Goal: Task Accomplishment & Management: Manage account settings

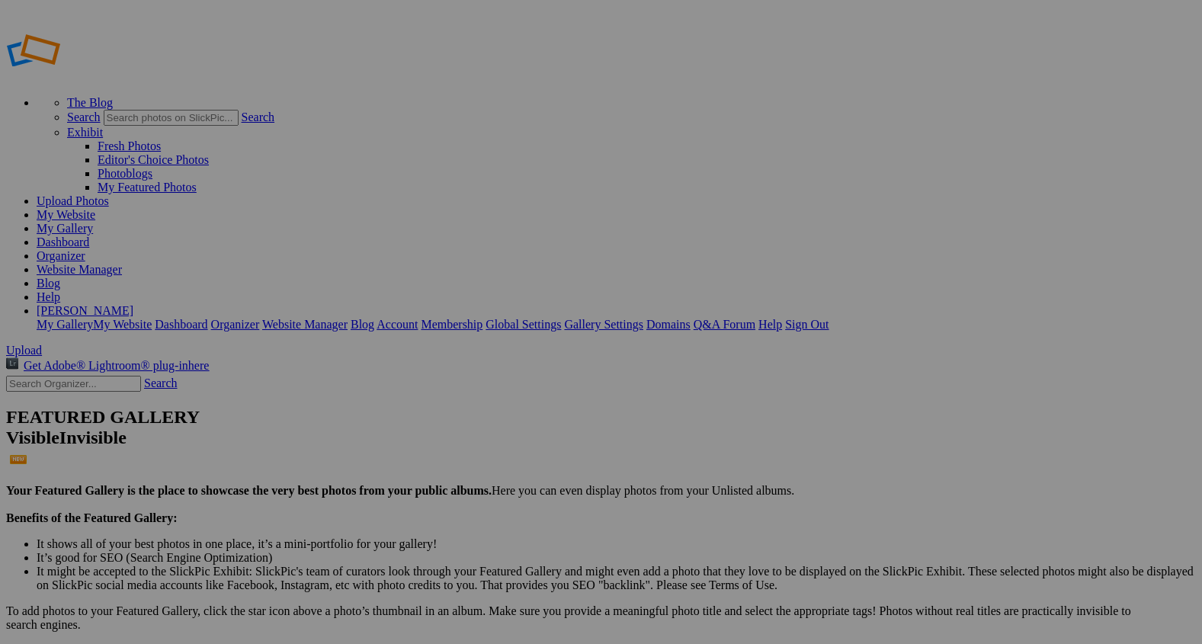
click at [500, 375] on span "Yes" at bounding box center [492, 380] width 18 height 13
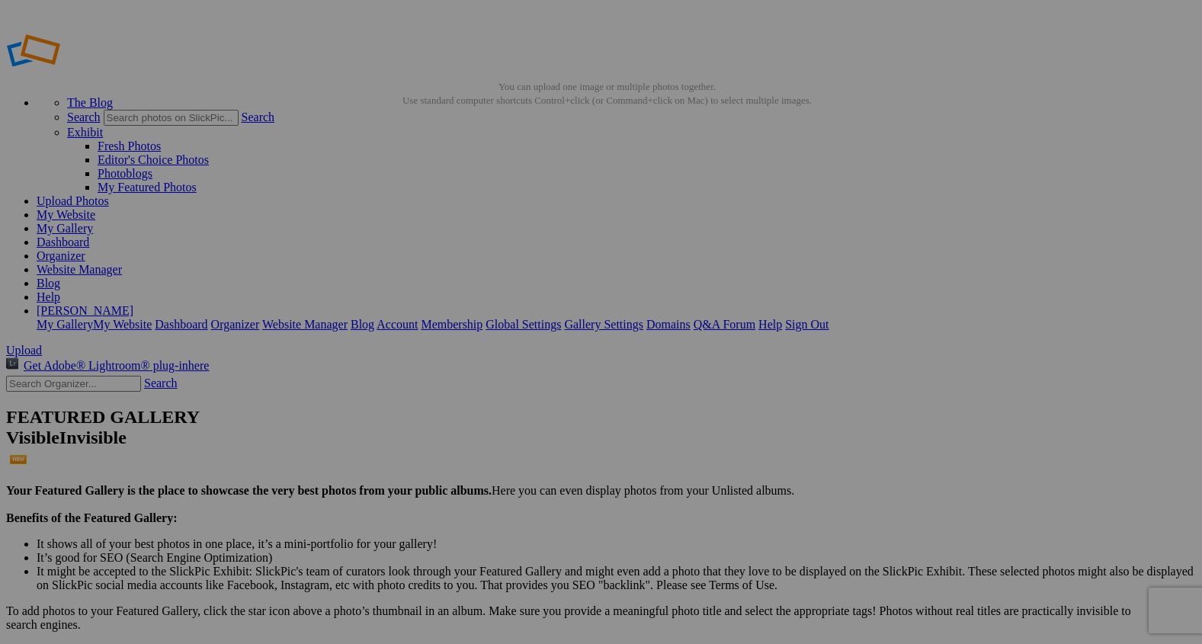
type input "3"
paste input "I am going away for 10 days and will run out of this on my trip. Request refill…"
type input "I"
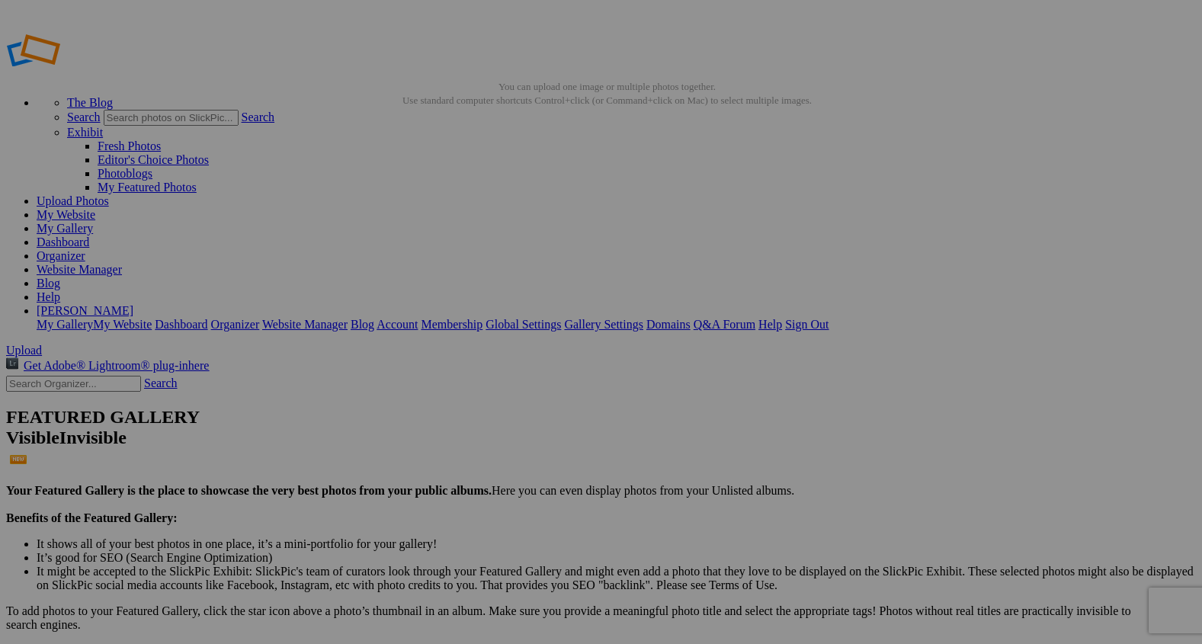
type input "Early Morning Barn Drive"
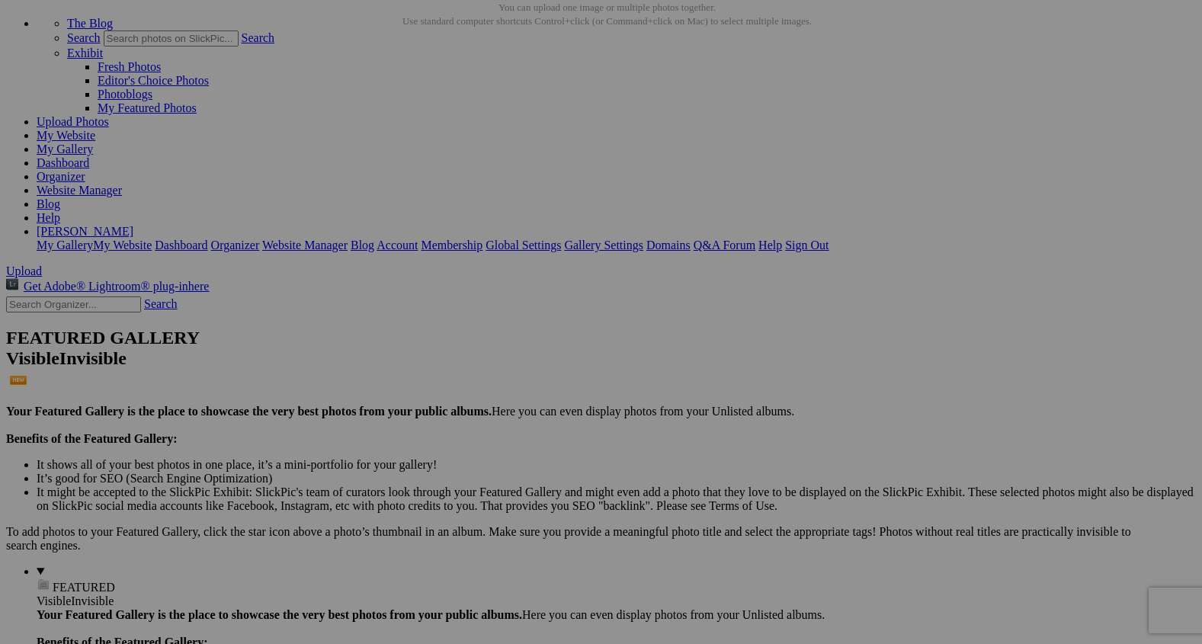
scroll to position [80, 0]
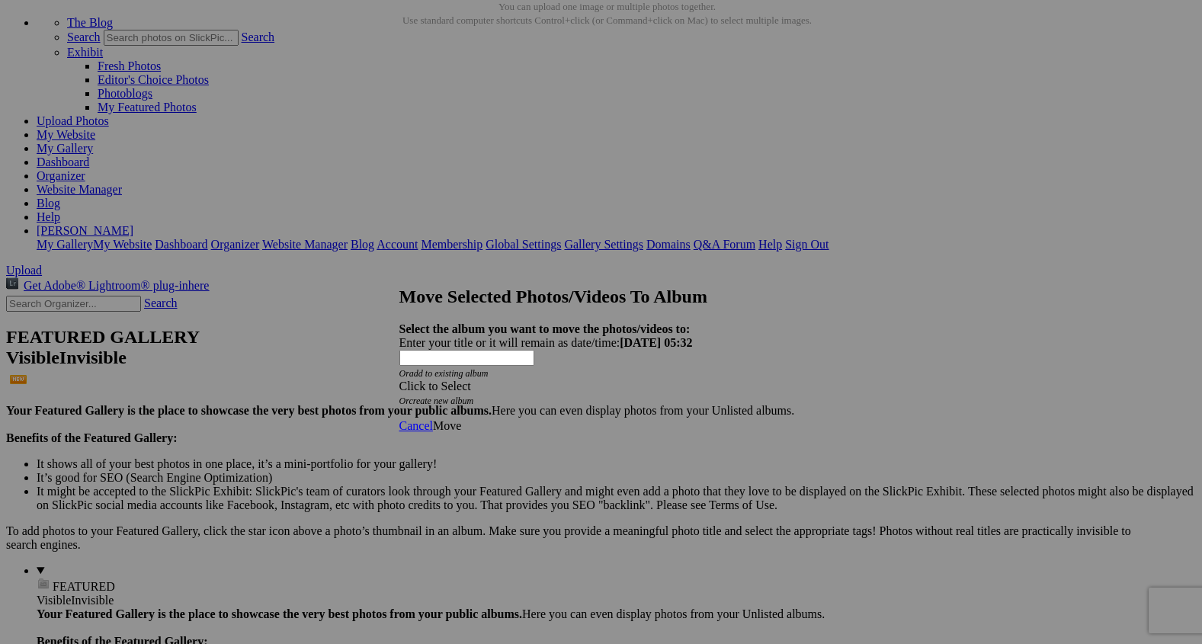
click at [399, 380] on span at bounding box center [399, 386] width 0 height 13
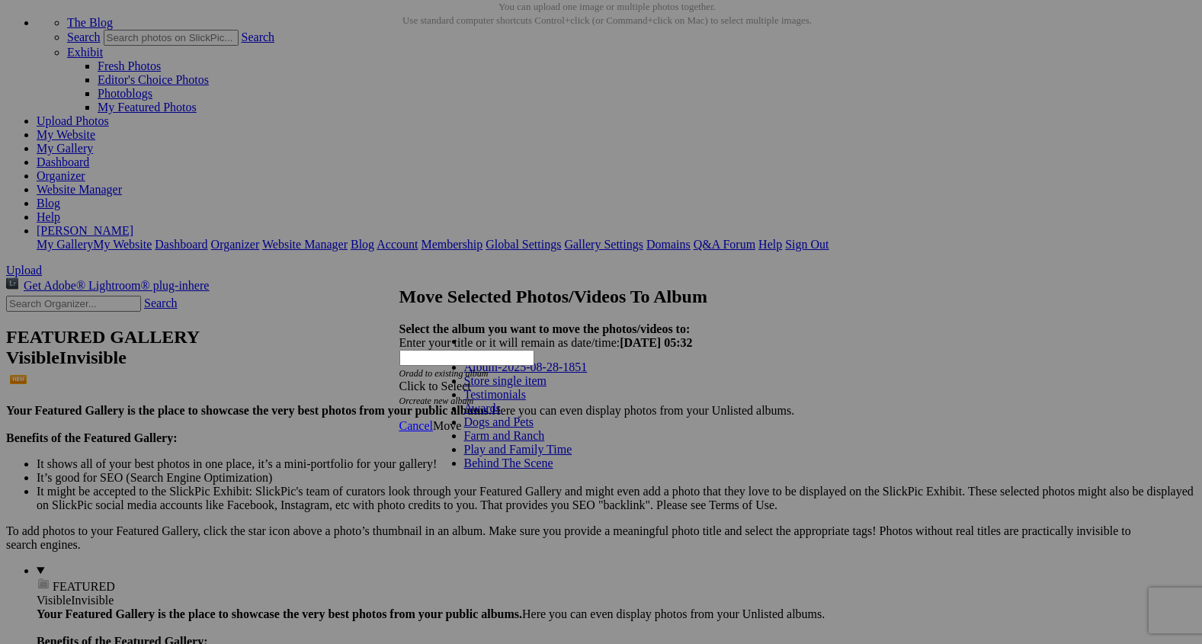
click at [433, 419] on span "Cancel" at bounding box center [416, 425] width 34 height 13
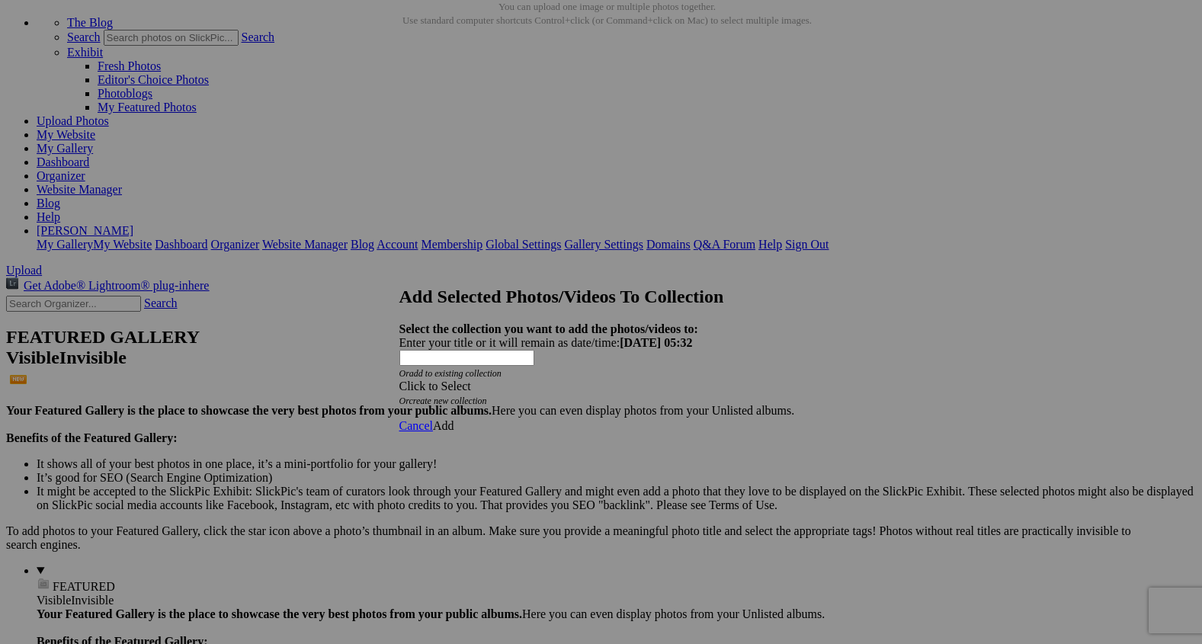
click at [399, 380] on span at bounding box center [399, 386] width 0 height 13
click at [643, 387] on link "Rocking Z [GEOGRAPHIC_DATA]" at bounding box center [553, 380] width 179 height 13
click at [454, 419] on span "Add" at bounding box center [443, 425] width 21 height 13
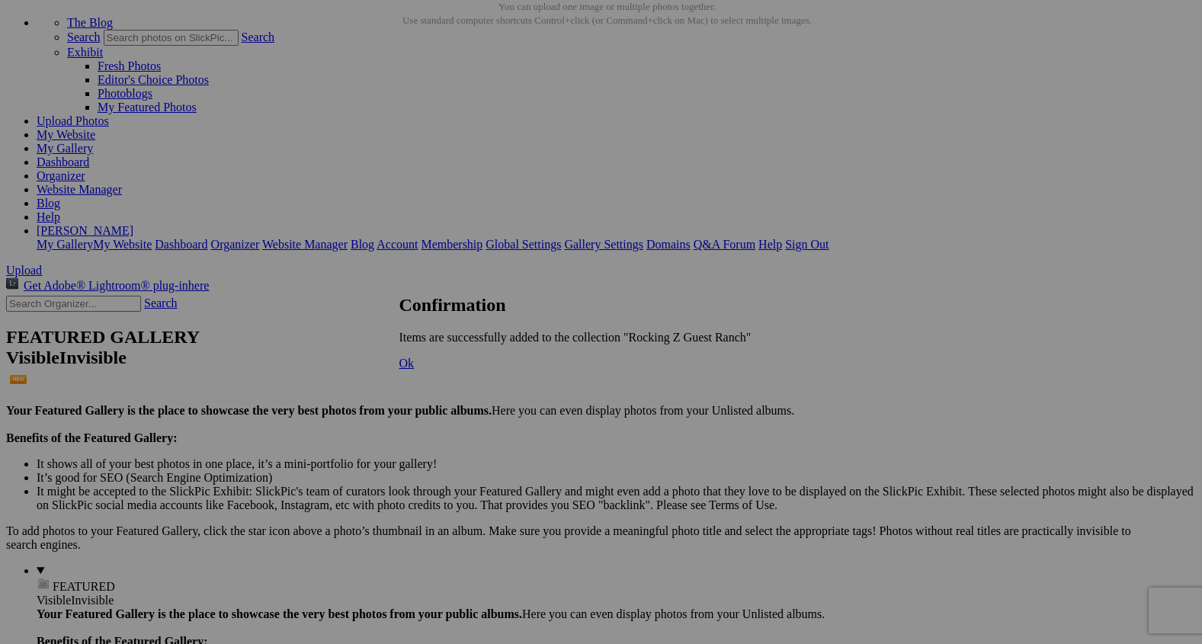
click at [415, 370] on span "Ok" at bounding box center [406, 363] width 15 height 13
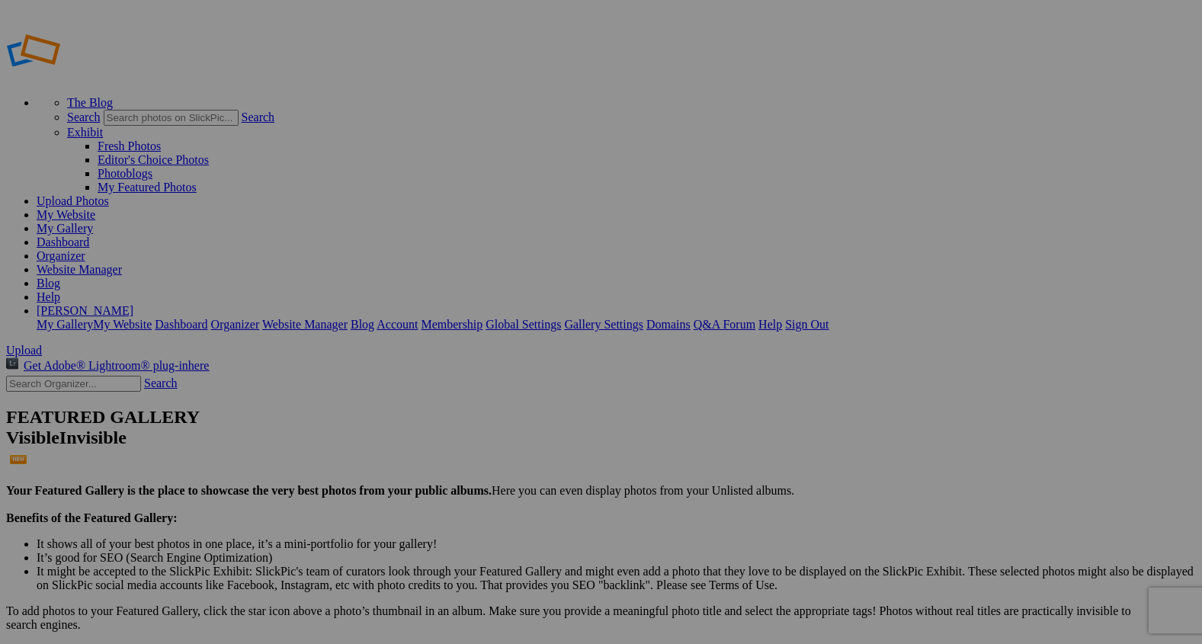
drag, startPoint x: 252, startPoint y: 245, endPoint x: 749, endPoint y: 194, distance: 499.6
drag, startPoint x: 291, startPoint y: 430, endPoint x: 777, endPoint y: 178, distance: 546.9
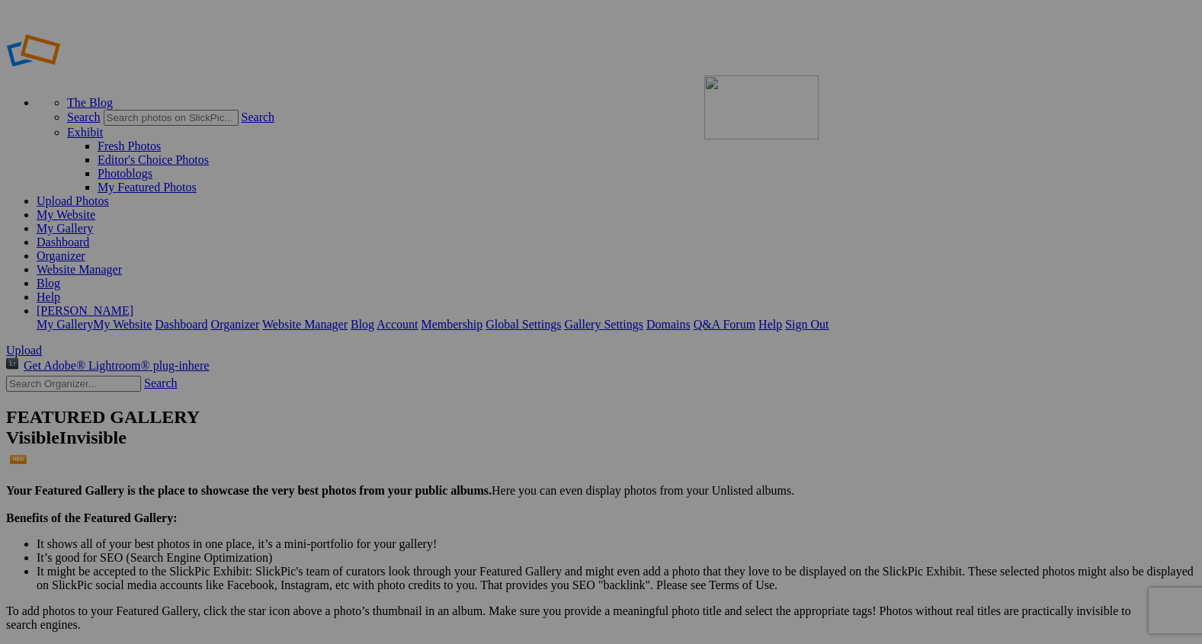
drag, startPoint x: 544, startPoint y: 428, endPoint x: 919, endPoint y: 188, distance: 446.4
drag, startPoint x: 554, startPoint y: 429, endPoint x: 1019, endPoint y: 184, distance: 525.8
drag, startPoint x: 1074, startPoint y: 216, endPoint x: 887, endPoint y: 217, distance: 187.5
click at [85, 249] on link "Organizer" at bounding box center [61, 255] width 49 height 13
click at [93, 222] on link "My Gallery" at bounding box center [65, 228] width 56 height 13
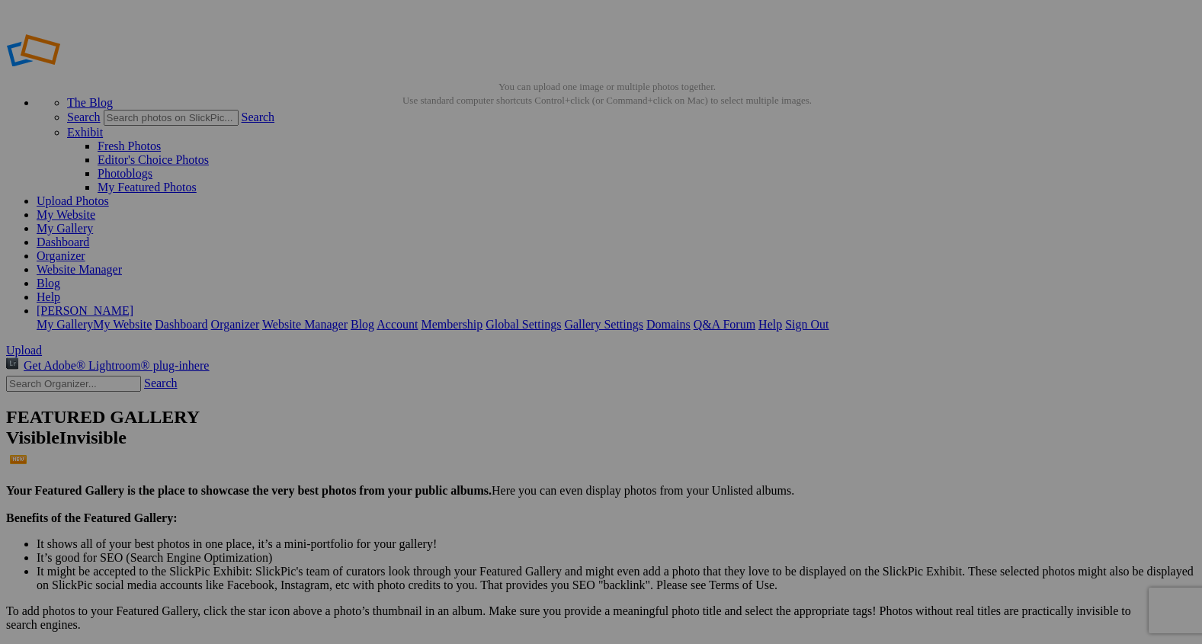
type input "2"
paste input "Moving as One"
type input "Moving as One"
drag, startPoint x: 432, startPoint y: 223, endPoint x: 189, endPoint y: 470, distance: 346.1
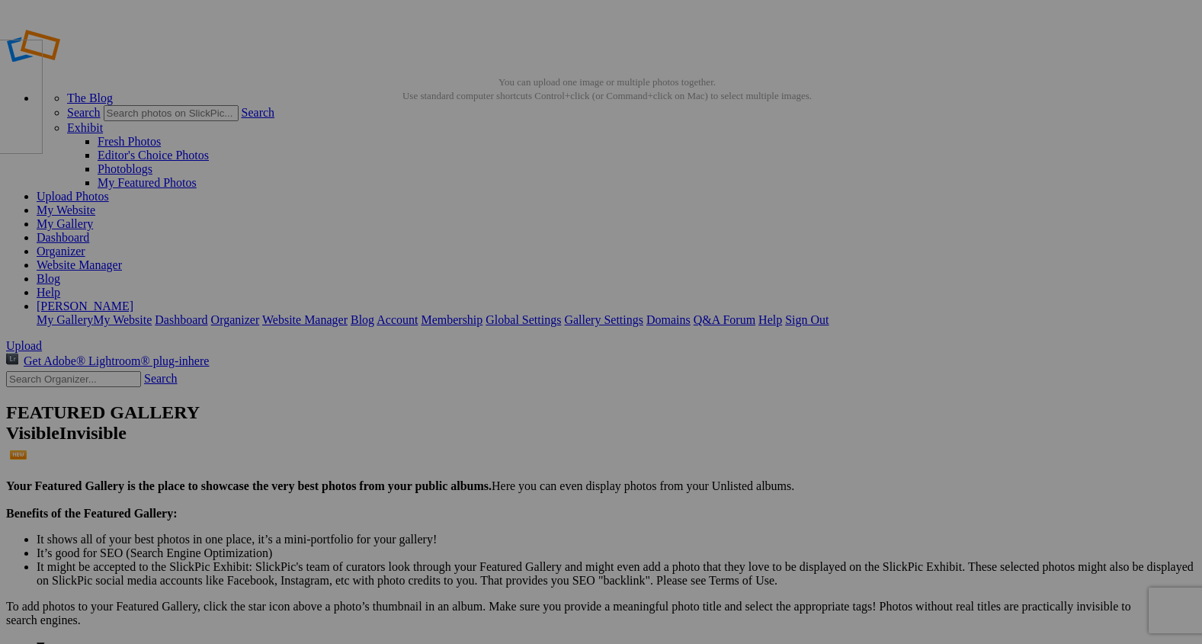
drag, startPoint x: 1122, startPoint y: 219, endPoint x: 186, endPoint y: 149, distance: 938.7
drag, startPoint x: 1089, startPoint y: 213, endPoint x: 181, endPoint y: 149, distance: 910.2
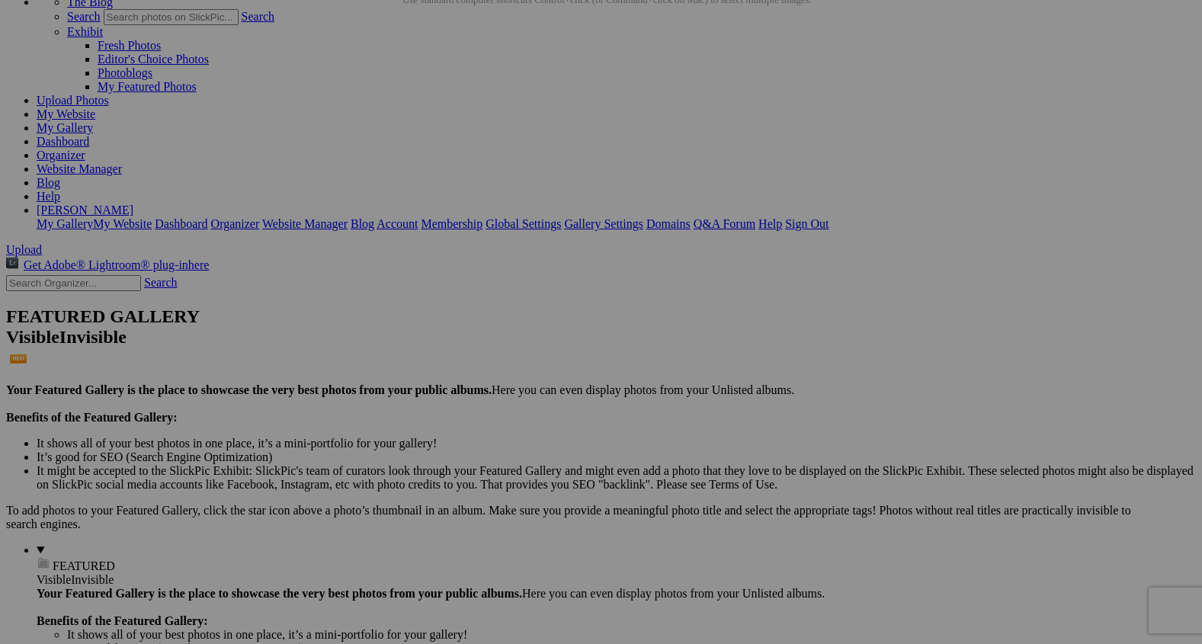
scroll to position [0, 0]
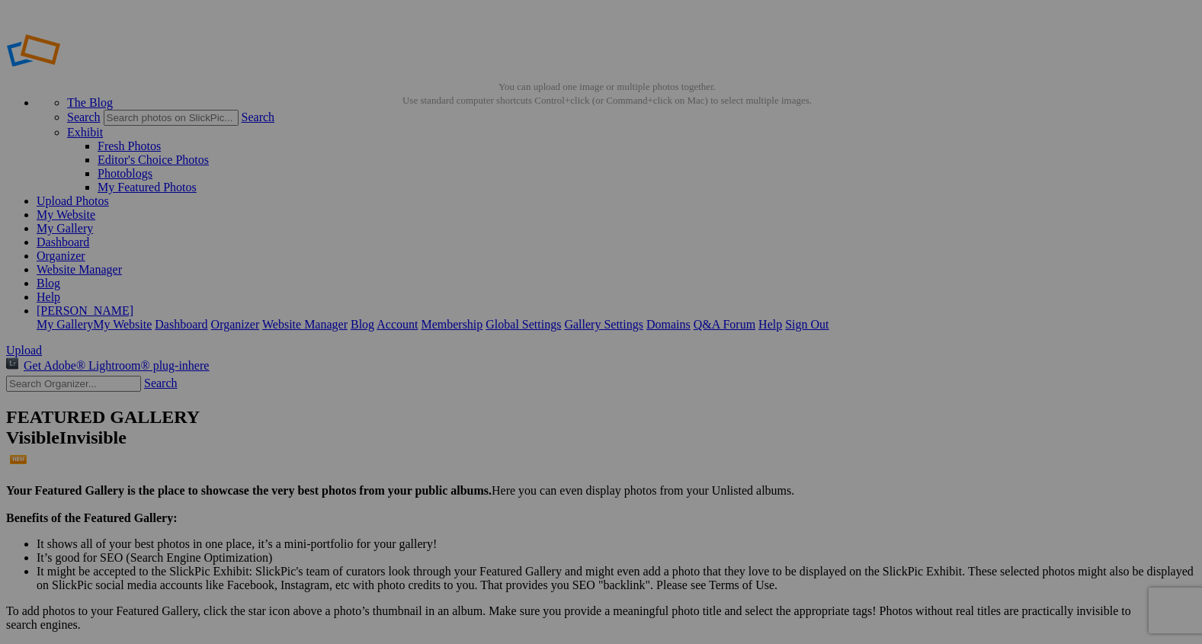
click at [93, 222] on link "My Gallery" at bounding box center [65, 228] width 56 height 13
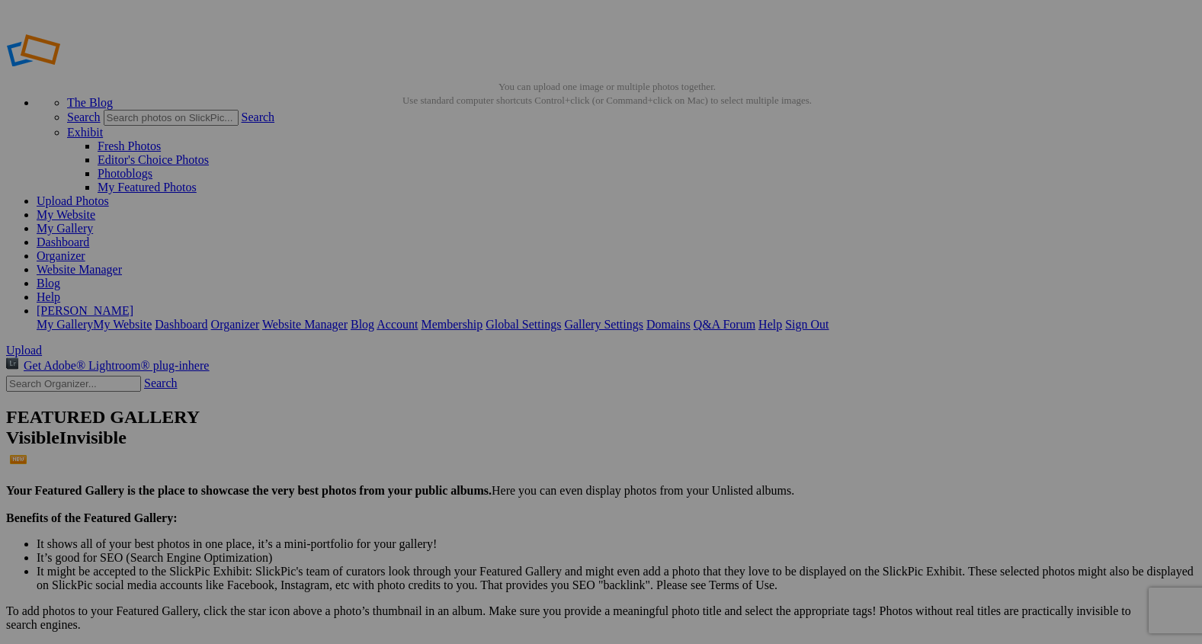
type input "2"
paste input "Twilight’s Beacon"
type input "Twilight’s Beacon"
drag, startPoint x: 434, startPoint y: 236, endPoint x: 183, endPoint y: 473, distance: 344.6
click at [93, 222] on link "My Gallery" at bounding box center [65, 228] width 56 height 13
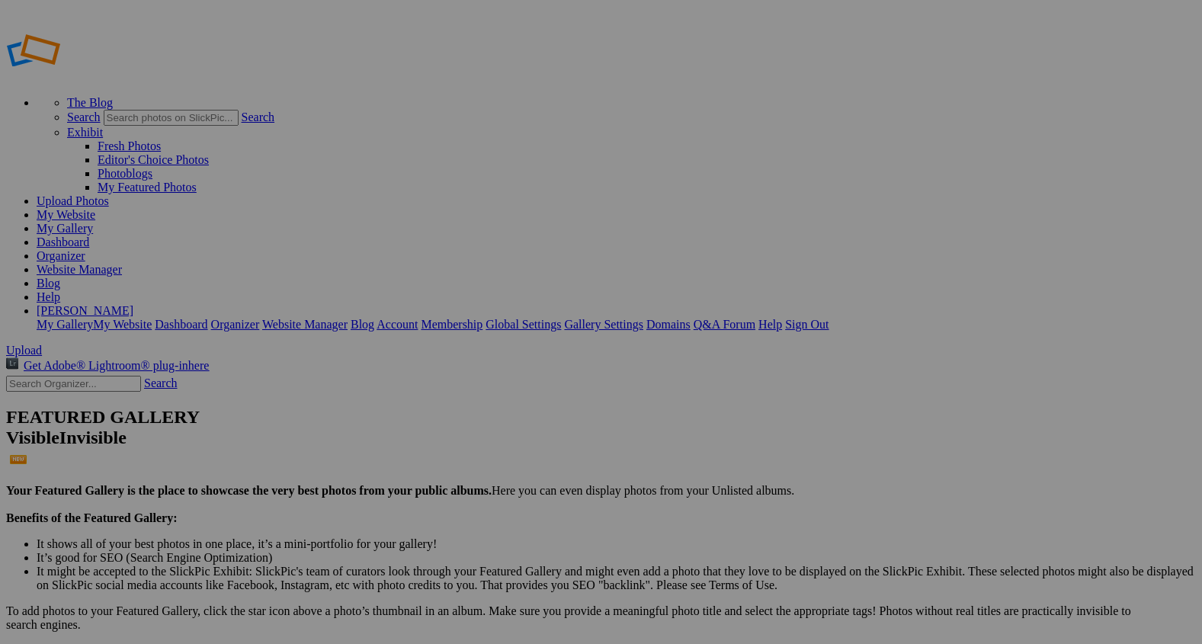
drag, startPoint x: 299, startPoint y: 224, endPoint x: 880, endPoint y: 219, distance: 581.7
click at [93, 222] on link "My Gallery" at bounding box center [65, 228] width 56 height 13
